Goal: Task Accomplishment & Management: Use online tool/utility

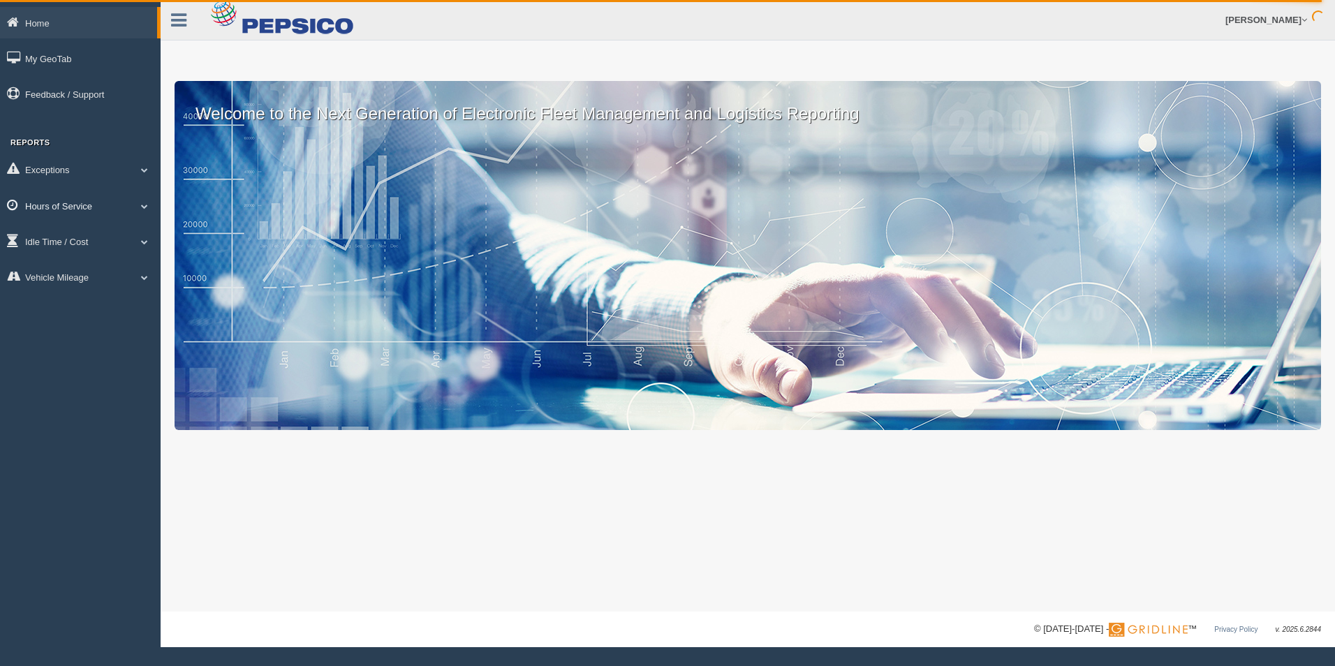
click at [58, 208] on link "Hours of Service" at bounding box center [80, 205] width 161 height 31
click at [75, 232] on link "HOS Explanation Reports" at bounding box center [91, 238] width 132 height 25
click at [73, 234] on link "HOS Explanation Reports" at bounding box center [91, 238] width 132 height 25
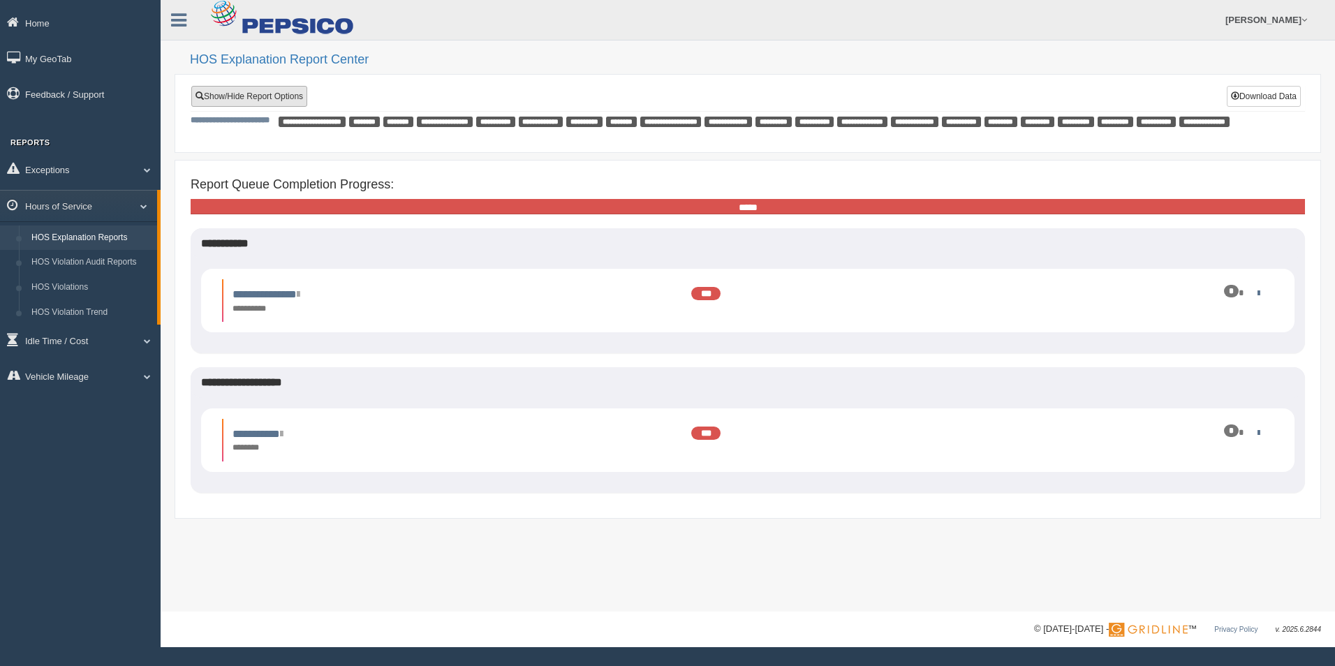
click at [254, 98] on link "Show/Hide Report Options" at bounding box center [249, 96] width 116 height 21
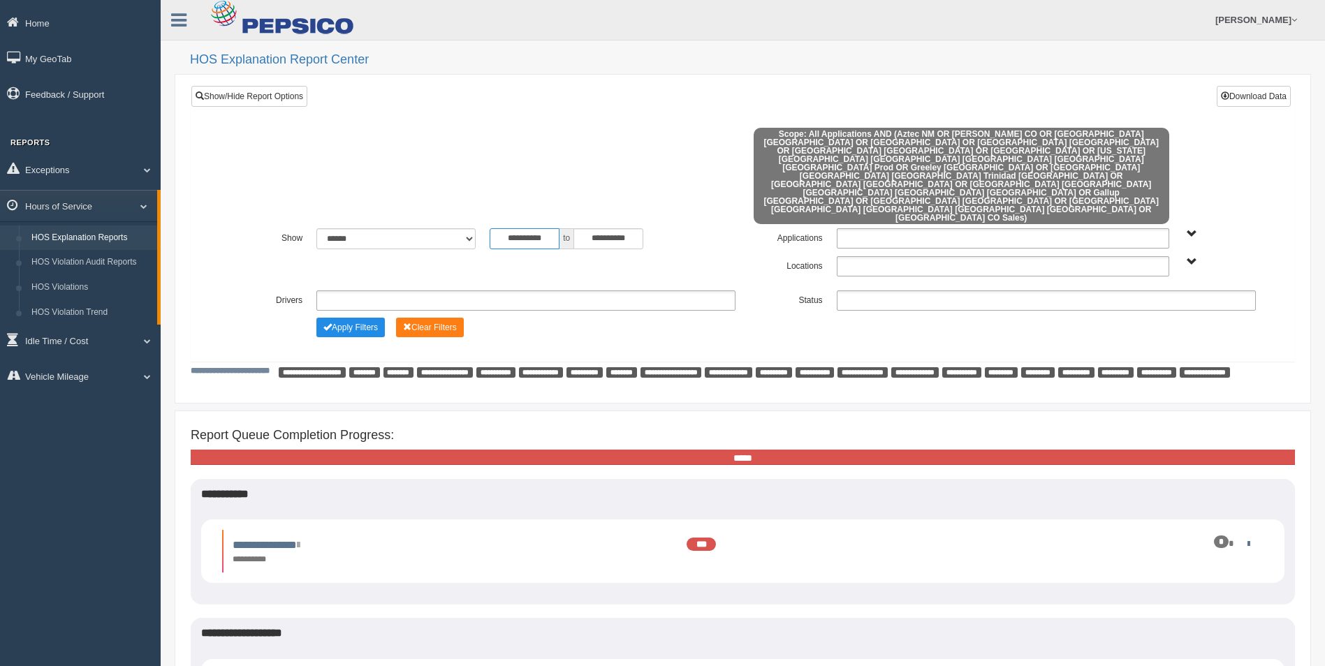
click at [541, 228] on input "**********" at bounding box center [525, 238] width 70 height 21
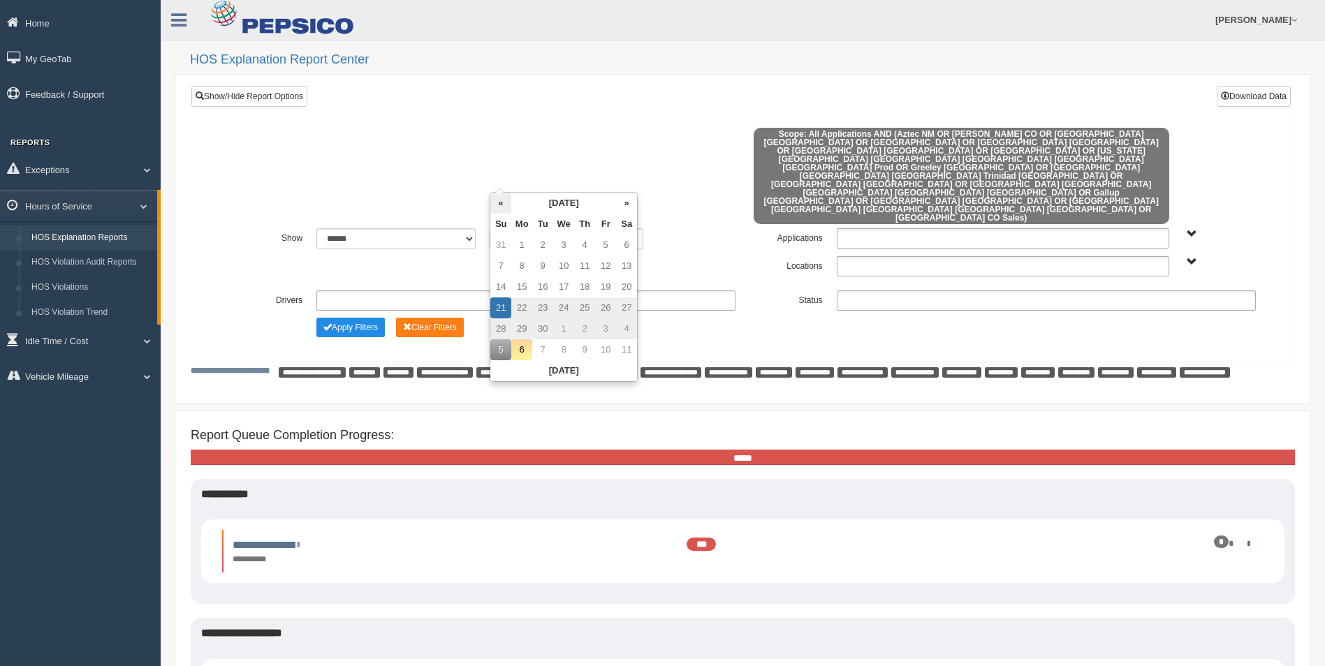
click at [501, 207] on th "«" at bounding box center [500, 203] width 21 height 21
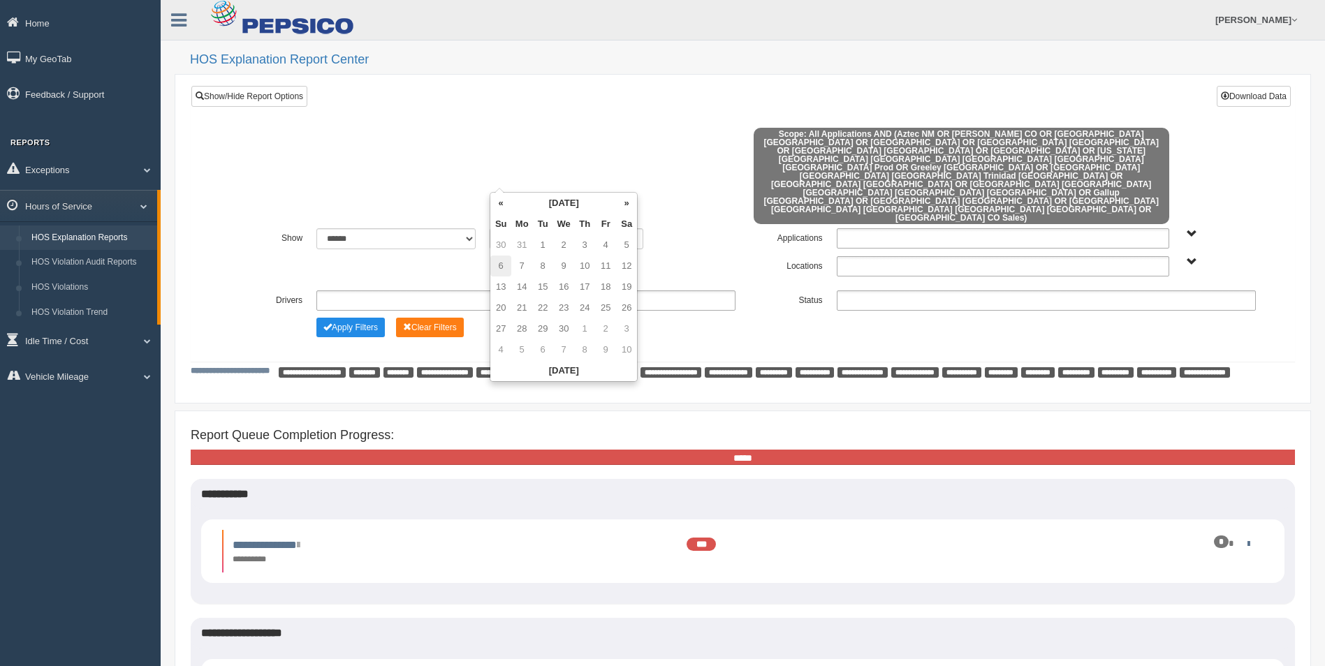
click at [499, 263] on td "6" at bounding box center [500, 266] width 21 height 21
type input "**********"
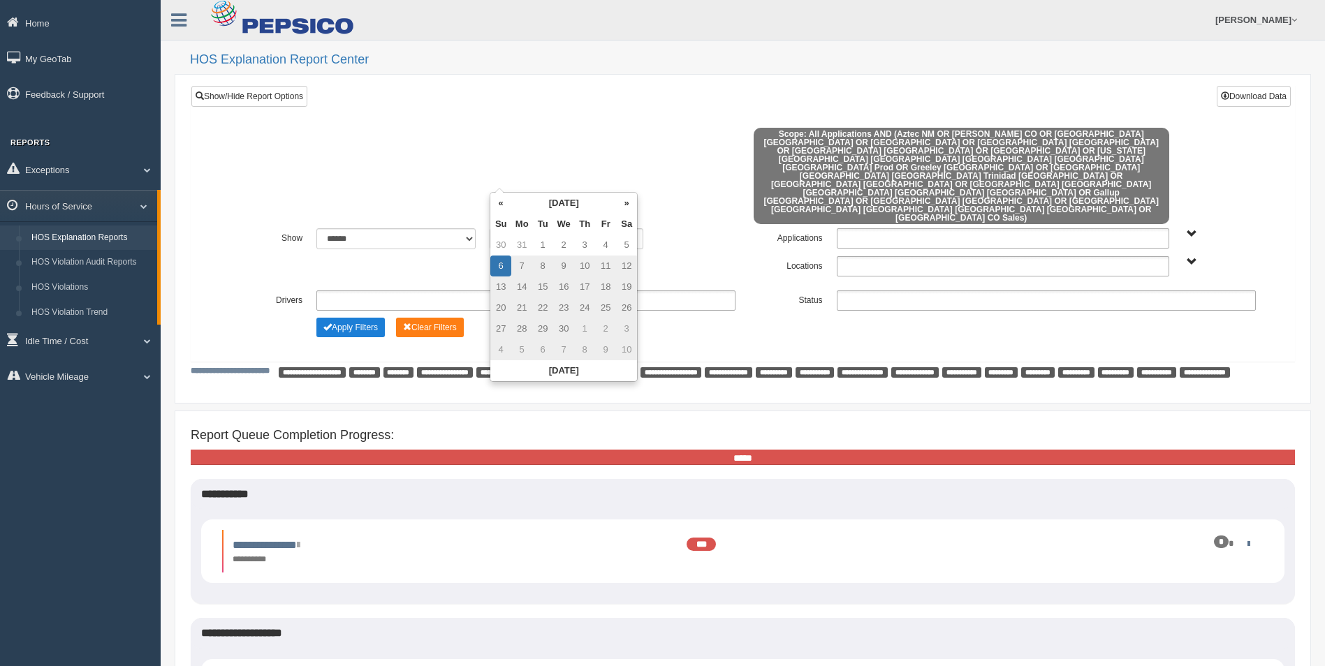
click at [370, 318] on button "Apply Filters" at bounding box center [350, 328] width 68 height 20
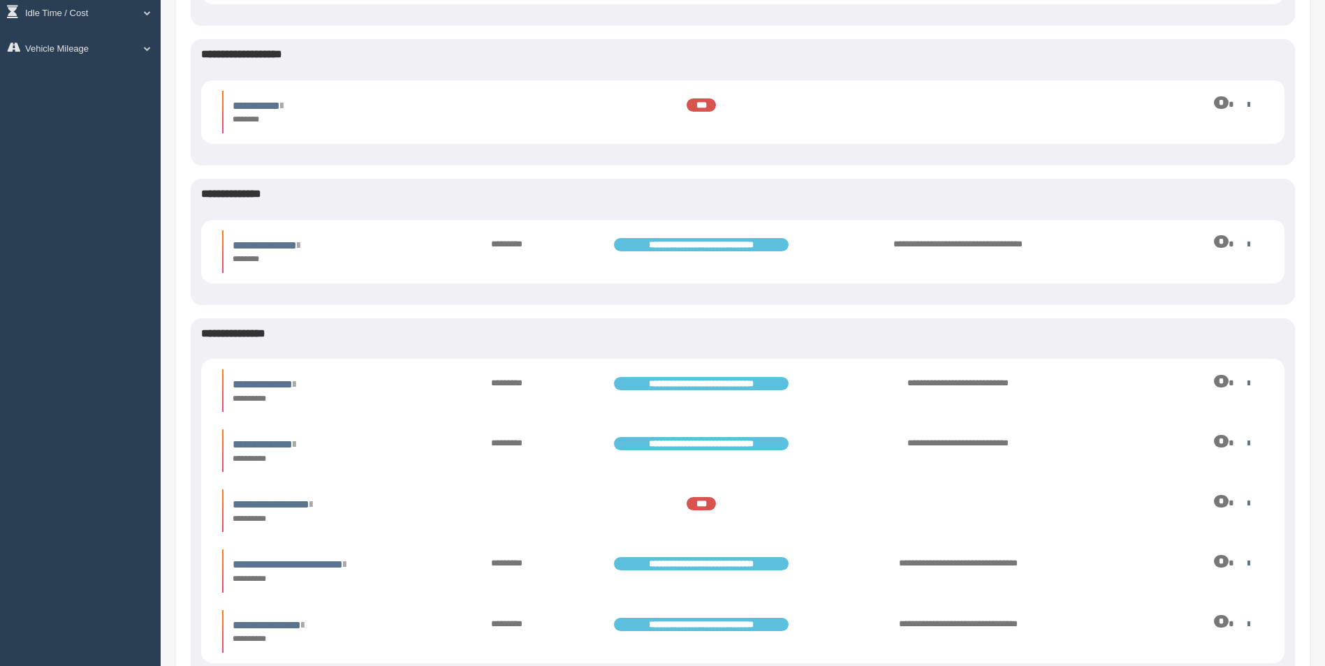
scroll to position [339, 0]
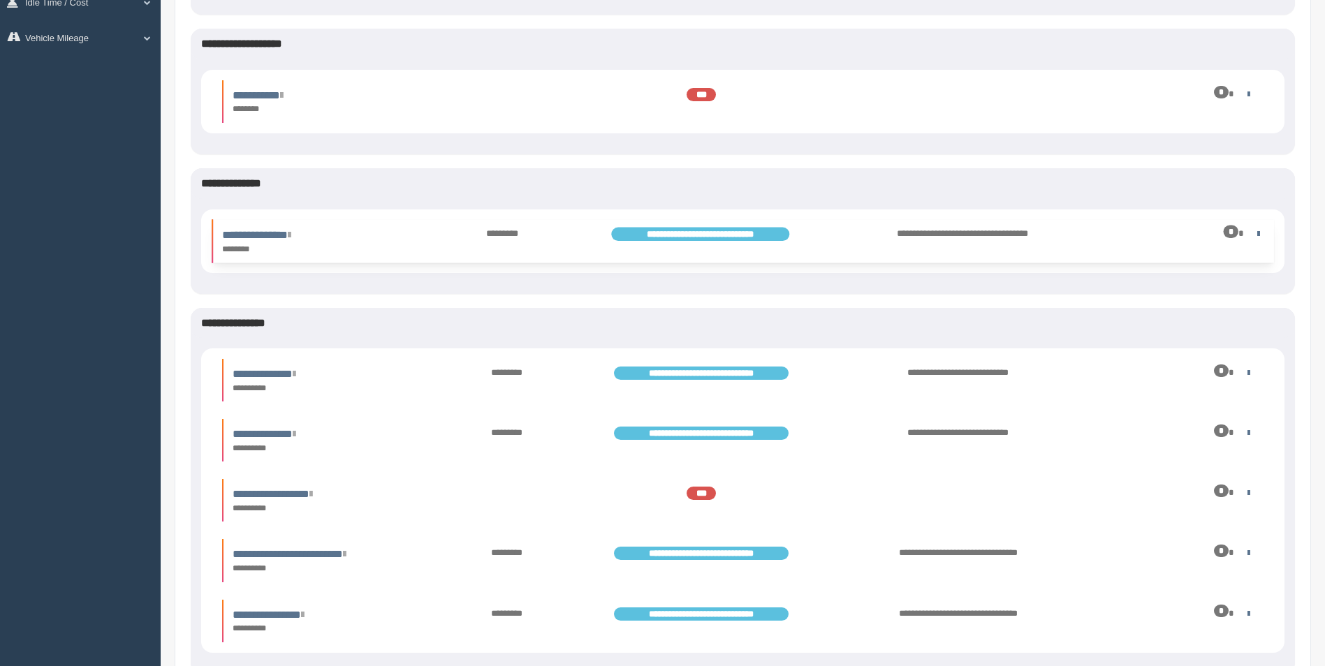
click at [1250, 232] on div "*" at bounding box center [1181, 232] width 161 height 13
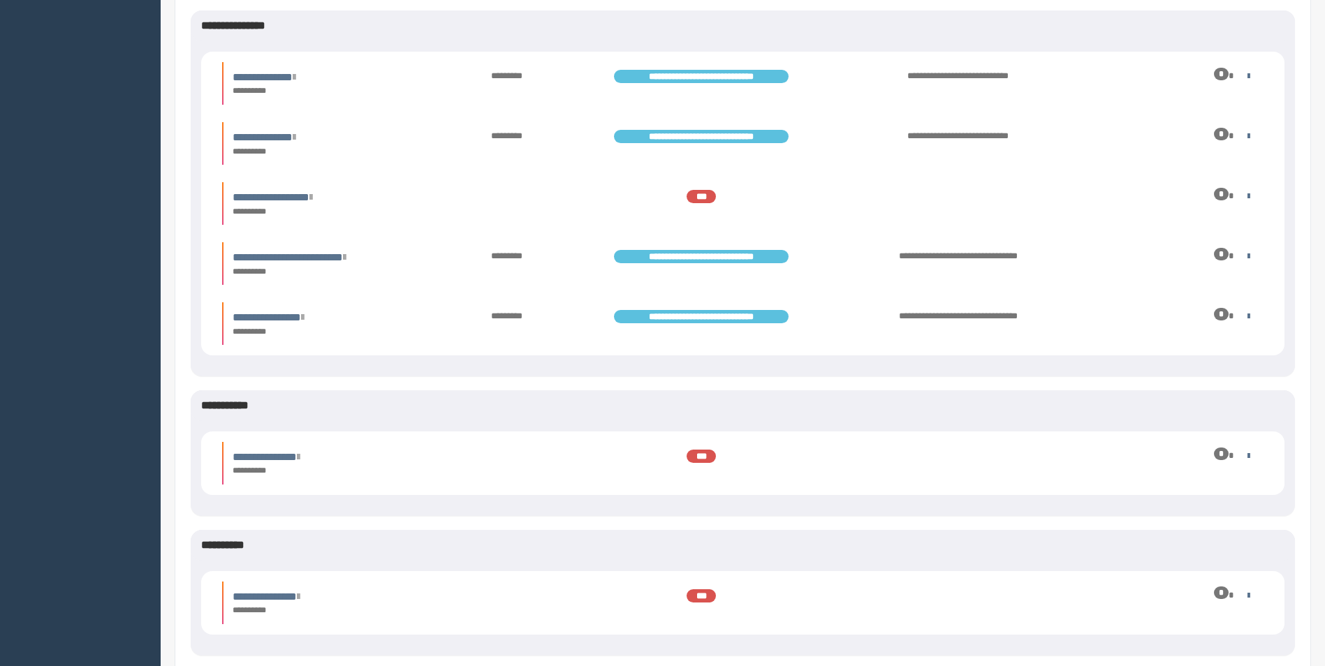
scroll to position [798, 0]
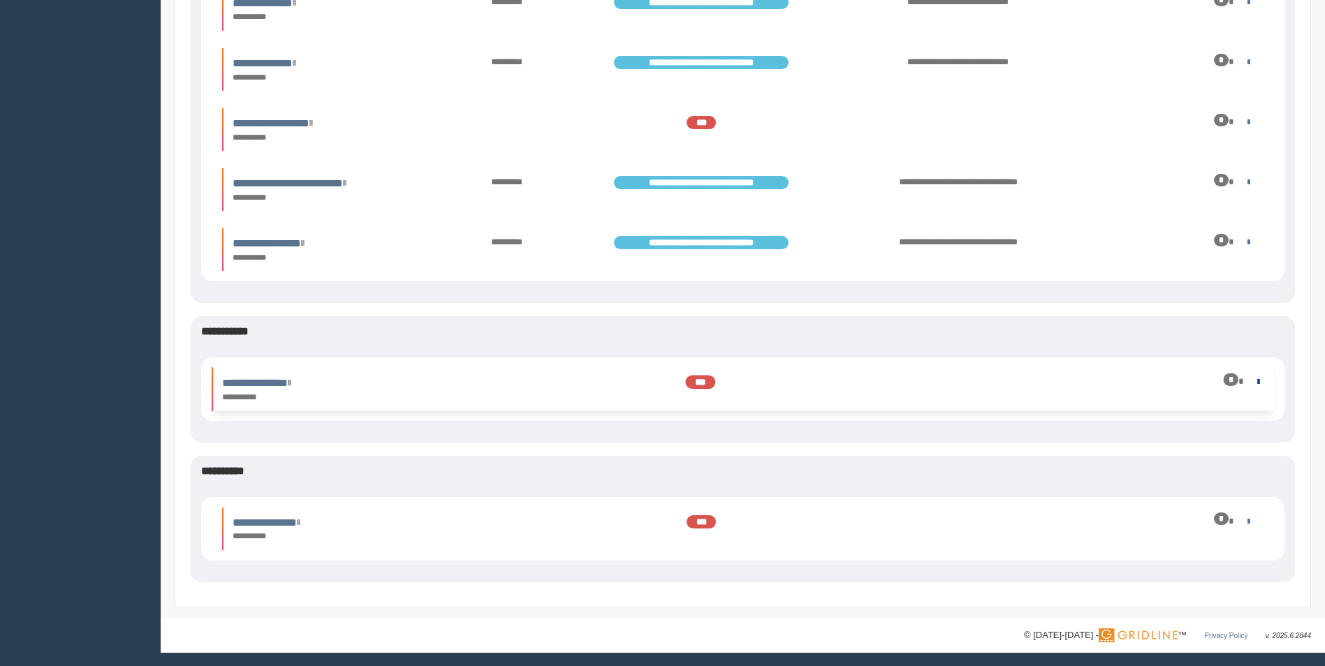
click at [1254, 383] on link at bounding box center [1255, 381] width 9 height 9
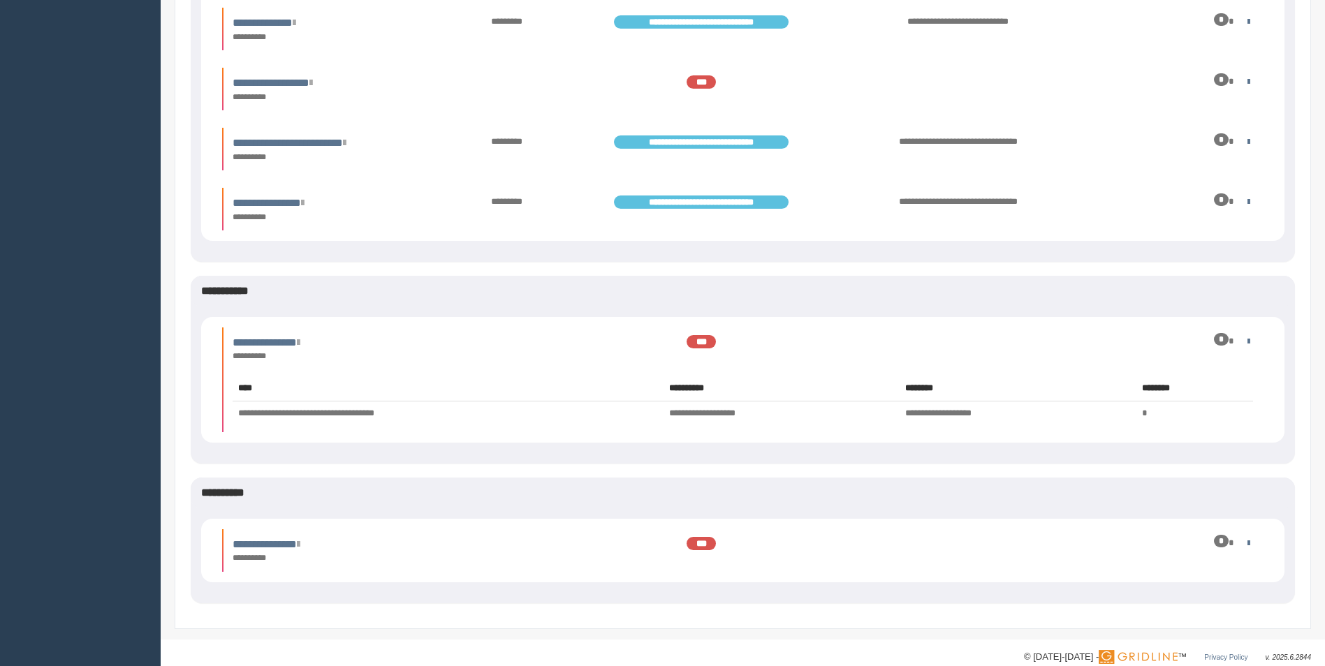
scroll to position [860, 0]
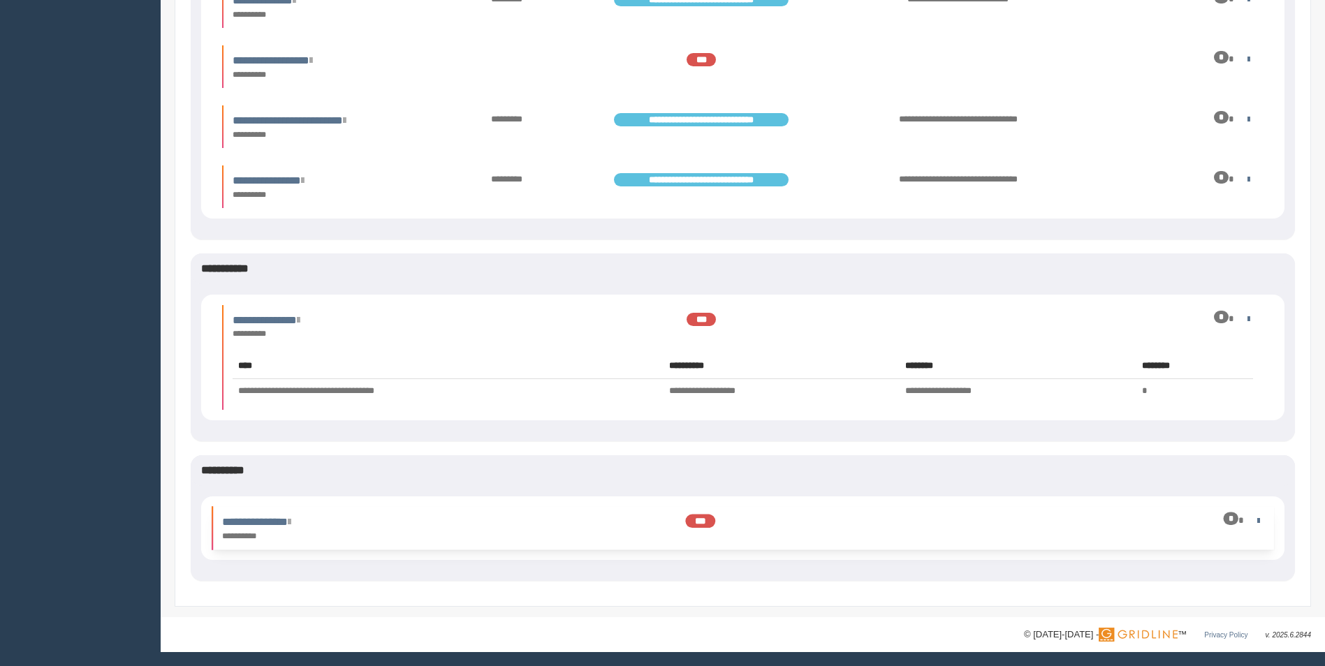
click at [1249, 517] on div "*" at bounding box center [1181, 519] width 161 height 13
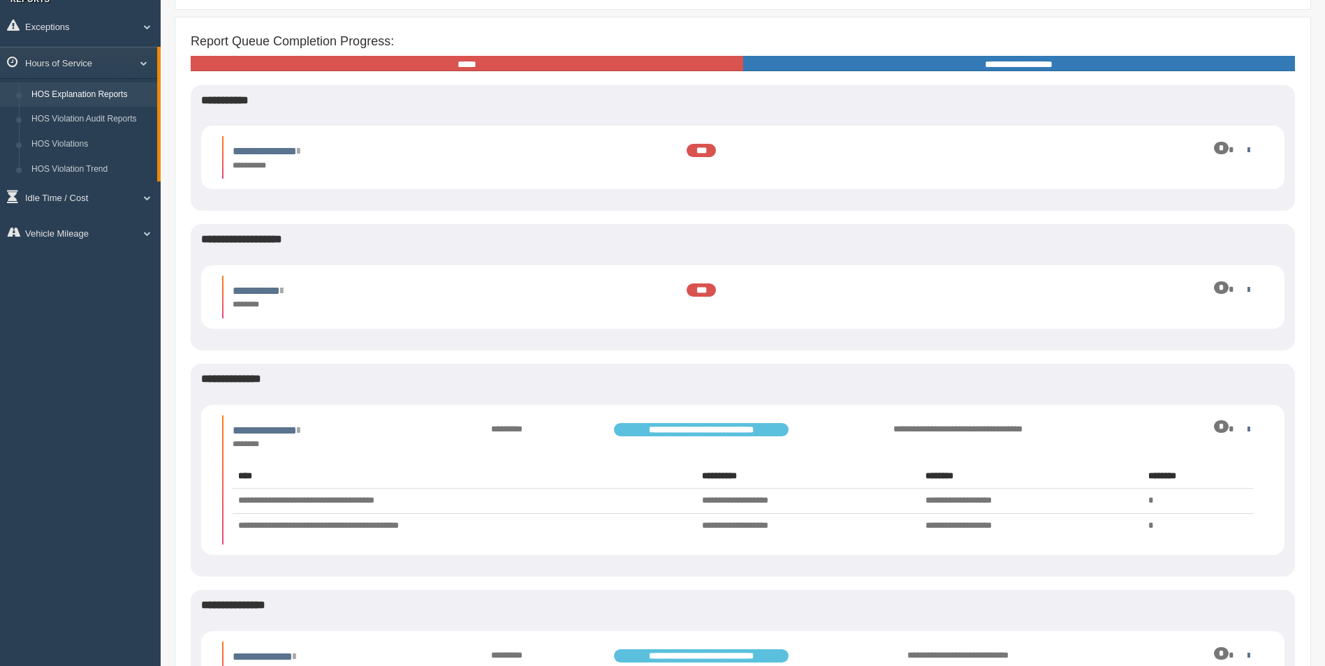
scroll to position [279, 0]
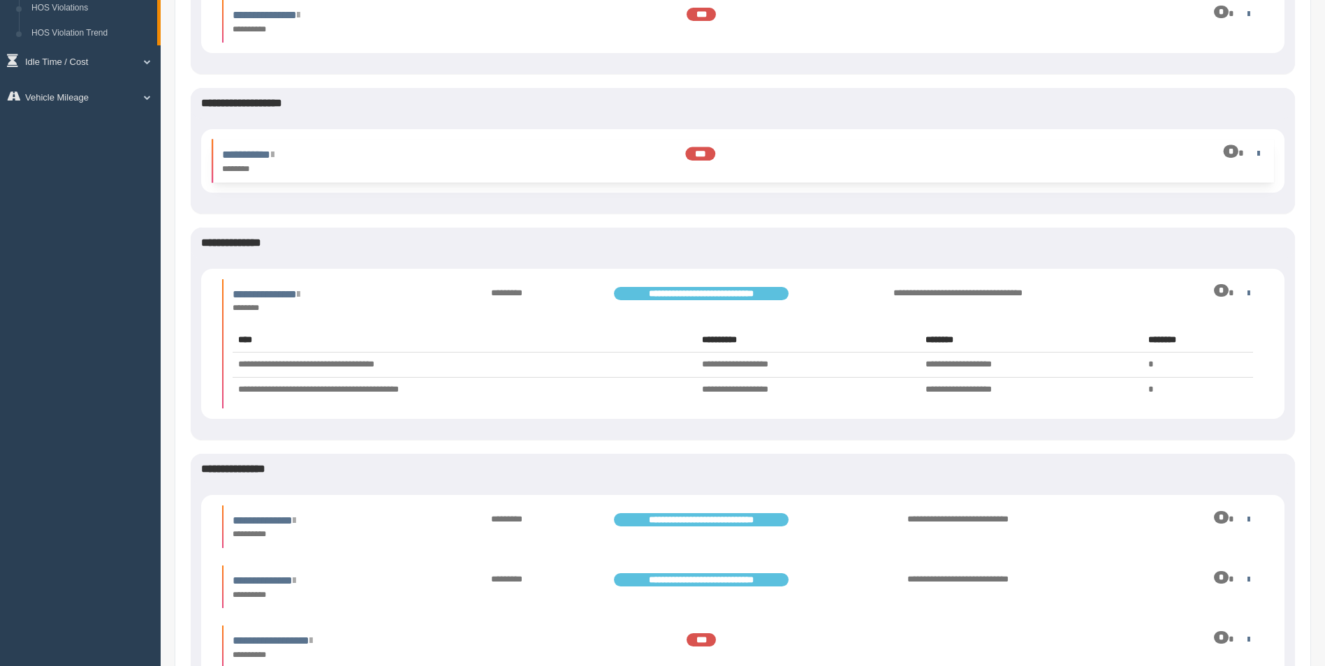
click at [1245, 151] on div "*" at bounding box center [1181, 153] width 161 height 13
